Goal: Task Accomplishment & Management: Use online tool/utility

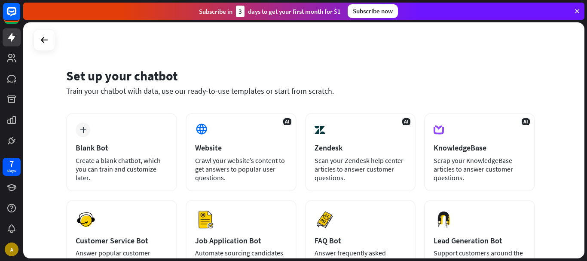
click at [382, 91] on div "Train your chatbot with data, use our ready-to-use templates or start from scra…" at bounding box center [300, 91] width 469 height 10
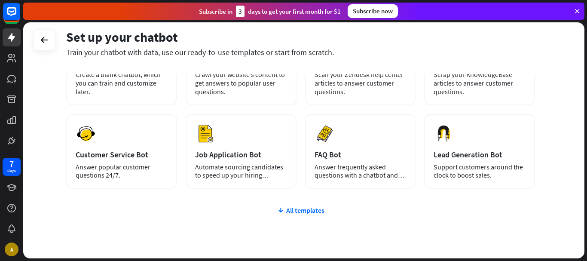
scroll to position [103, 0]
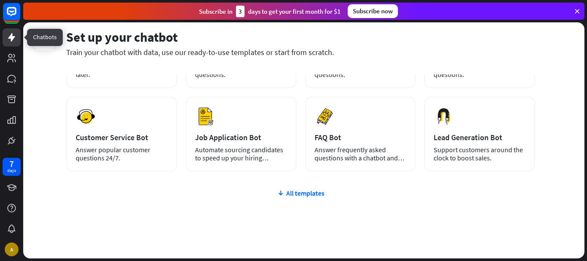
click at [15, 34] on icon at bounding box center [11, 37] width 10 height 10
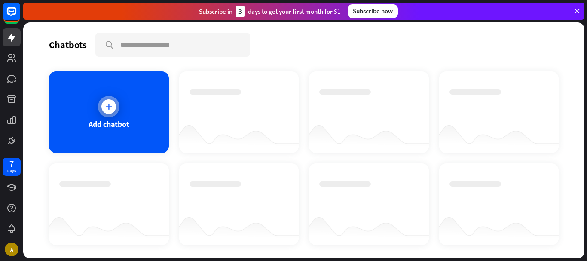
click at [117, 110] on div at bounding box center [108, 106] width 21 height 21
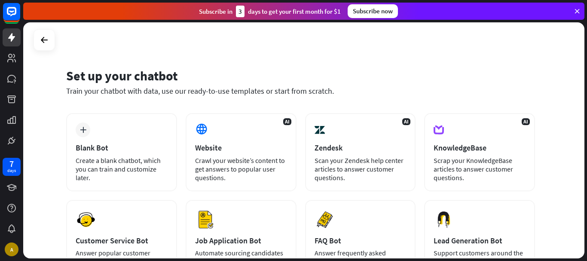
click at [180, 95] on div "Train your chatbot with data, use our ready-to-use templates or start from scra…" at bounding box center [300, 91] width 469 height 10
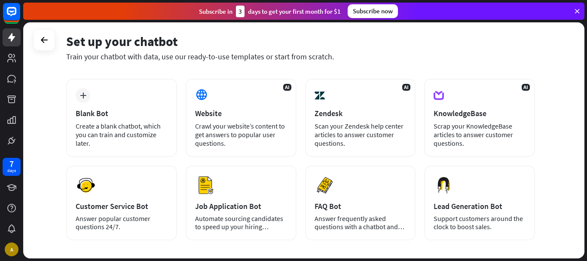
scroll to position [52, 0]
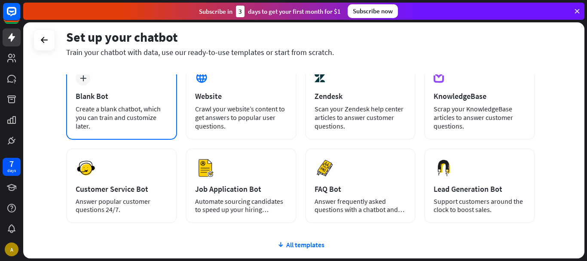
click at [125, 93] on div "Blank Bot" at bounding box center [122, 96] width 92 height 10
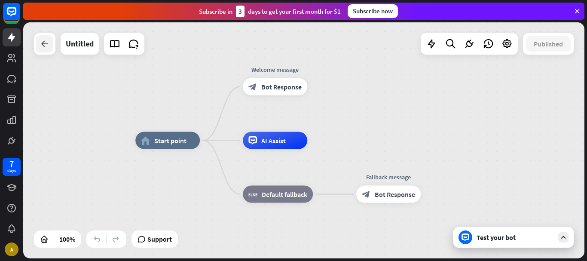
click at [39, 49] on div at bounding box center [44, 43] width 17 height 17
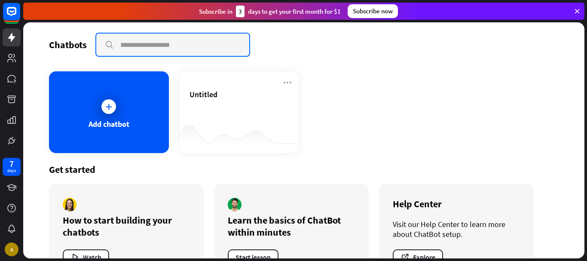
click at [129, 46] on input "text" at bounding box center [172, 45] width 153 height 22
type input "****"
click at [161, 51] on input "****" at bounding box center [172, 45] width 153 height 22
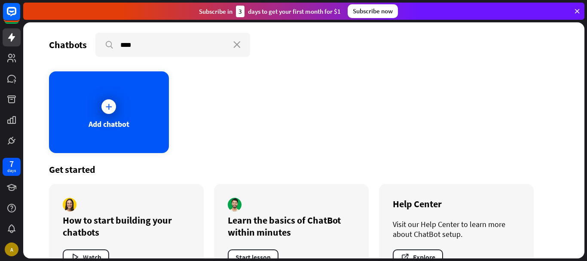
click at [246, 80] on div "Add chatbot" at bounding box center [304, 112] width 510 height 82
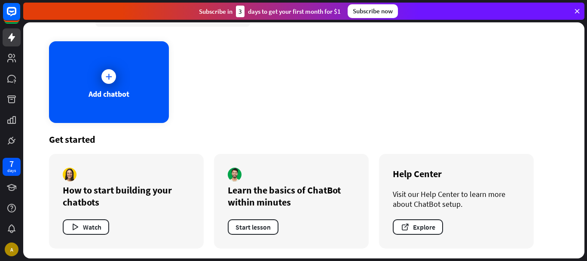
scroll to position [31, 0]
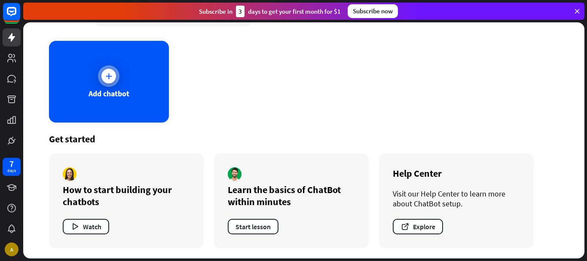
click at [109, 73] on icon at bounding box center [108, 76] width 9 height 9
